Goal: Check status: Check status

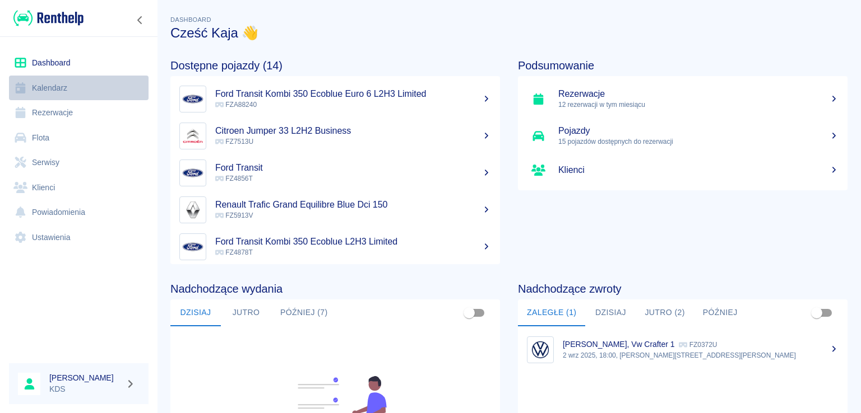
click at [38, 91] on link "Kalendarz" at bounding box center [79, 88] width 140 height 25
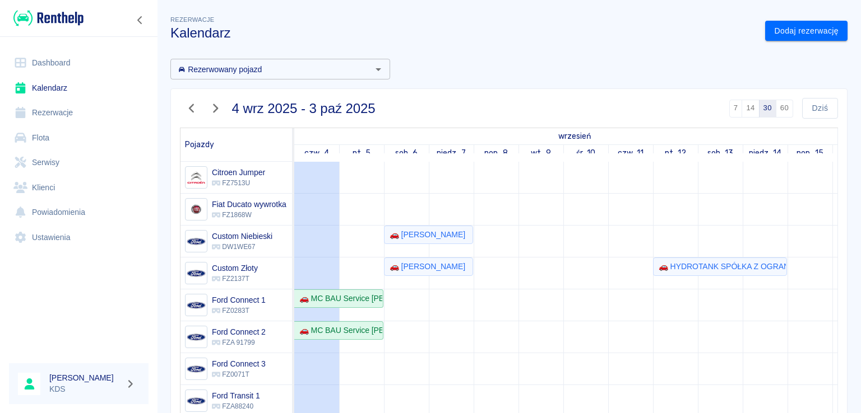
scroll to position [112, 0]
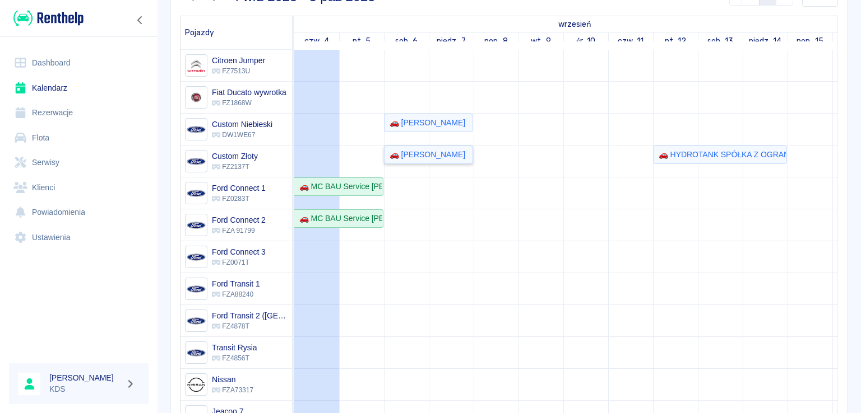
click at [408, 149] on div "🚗 [PERSON_NAME]" at bounding box center [425, 155] width 80 height 12
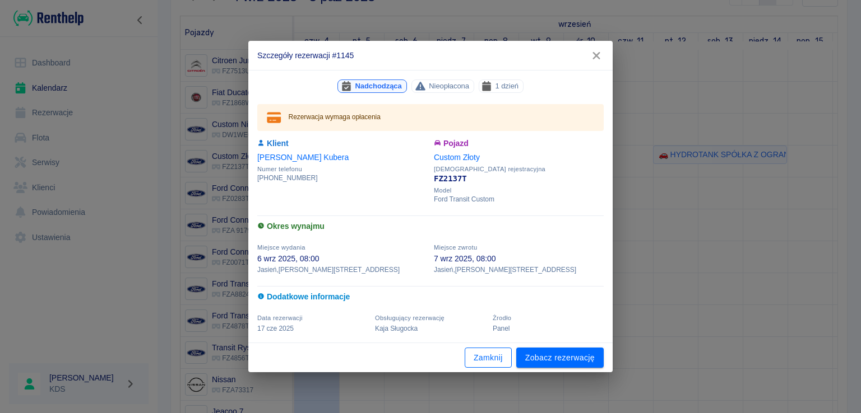
click at [497, 363] on button "Zamknij" at bounding box center [487, 358] width 47 height 21
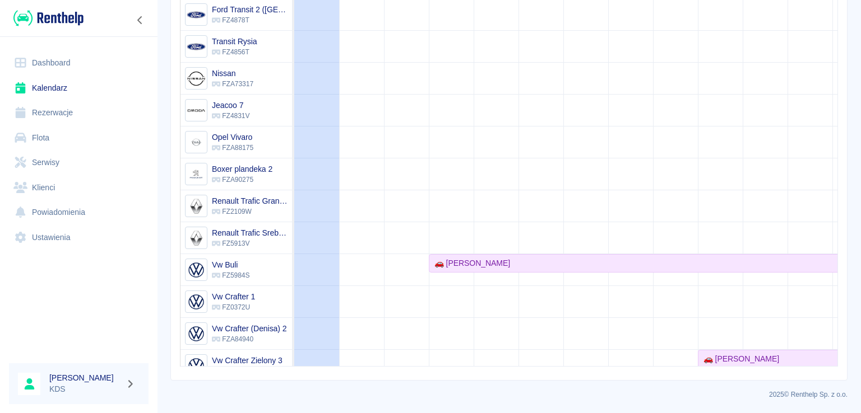
scroll to position [230, 0]
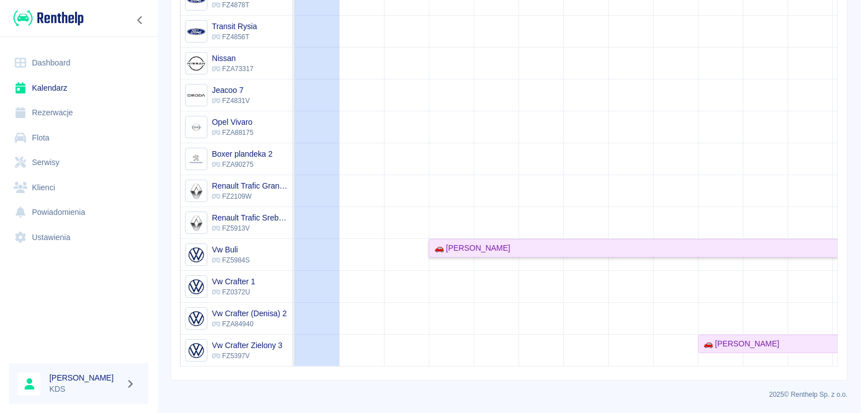
click at [459, 243] on div "🚗 [PERSON_NAME]" at bounding box center [470, 249] width 80 height 12
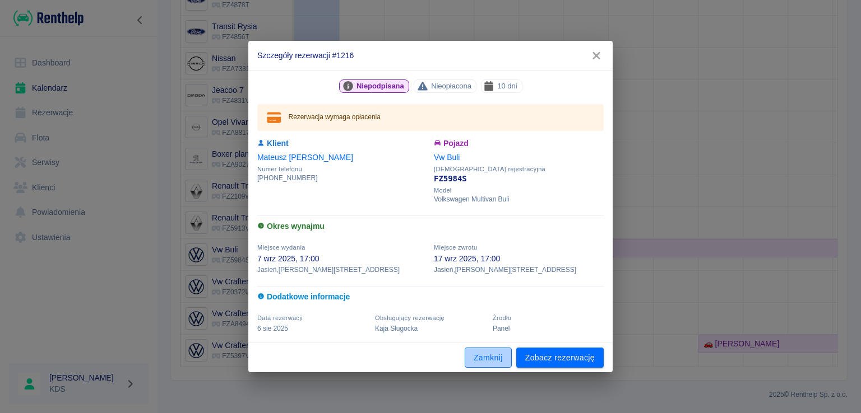
click at [489, 355] on button "Zamknij" at bounding box center [487, 358] width 47 height 21
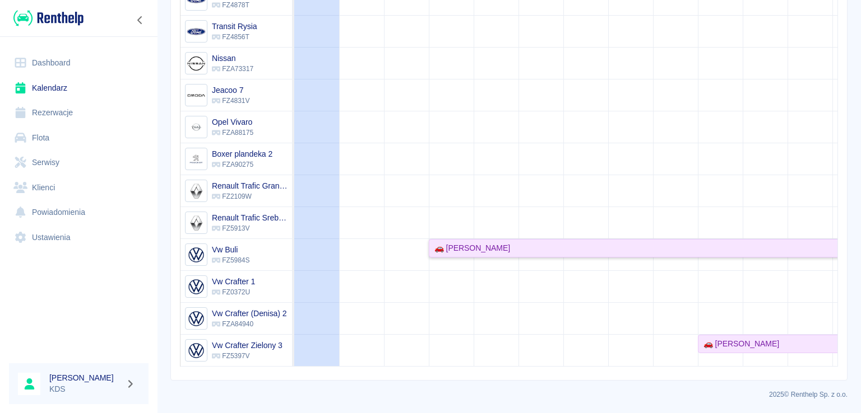
click at [512, 245] on div "🚗 [PERSON_NAME]" at bounding box center [675, 249] width 490 height 12
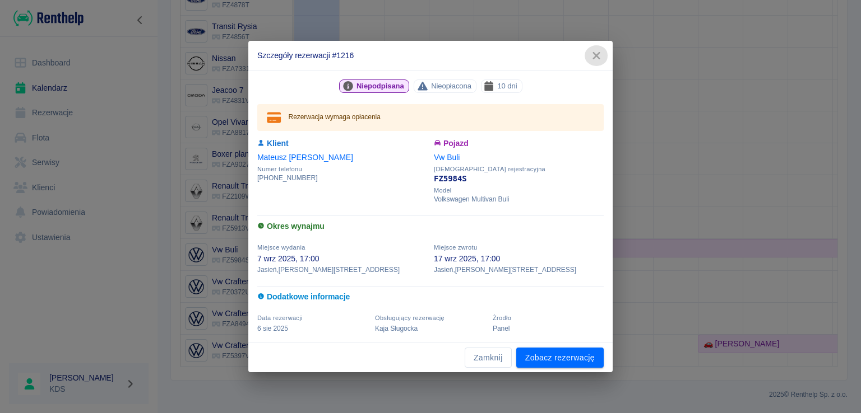
click at [602, 55] on icon "button" at bounding box center [596, 56] width 15 height 12
